Goal: Check status: Check status

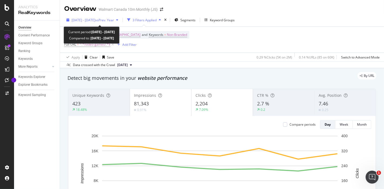
click at [114, 17] on div "[DATE] - [DATE] vs Prev. Year" at bounding box center [92, 20] width 56 height 8
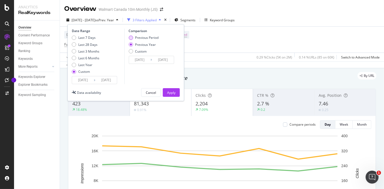
click at [150, 36] on div "Previous Period" at bounding box center [146, 37] width 23 height 5
type input "[DATE]"
click at [88, 38] on div "Last 7 Days" at bounding box center [86, 37] width 17 height 5
type input "[DATE]"
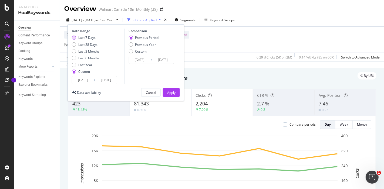
type input "[DATE]"
click at [170, 92] on div "Apply" at bounding box center [171, 92] width 8 height 5
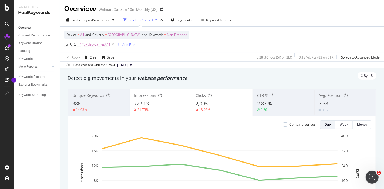
click at [134, 66] on button "[DATE]" at bounding box center [124, 65] width 19 height 6
click at [197, 63] on div "Data crossed with the Crawl [DATE]" at bounding box center [222, 65] width 324 height 6
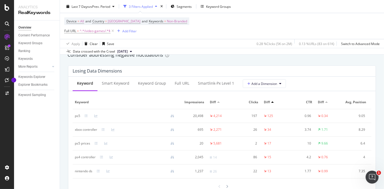
scroll to position [633, 0]
click at [203, 52] on div "Data crossed with the Crawl [DATE]" at bounding box center [222, 51] width 324 height 6
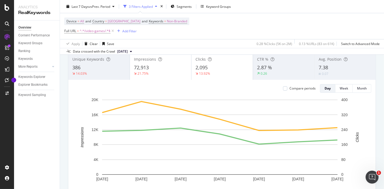
scroll to position [0, 0]
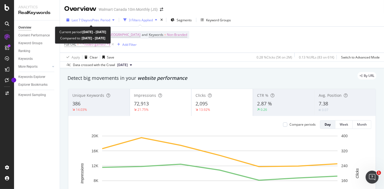
click at [98, 23] on div "Last 7 Days vs Prev. Period" at bounding box center [90, 20] width 52 height 8
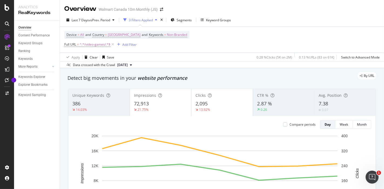
click at [221, 41] on div "Device = All and Country = [GEOGRAPHIC_DATA] and Keywords = Non-Branded Full UR…" at bounding box center [221, 40] width 315 height 26
